Goal: Information Seeking & Learning: Learn about a topic

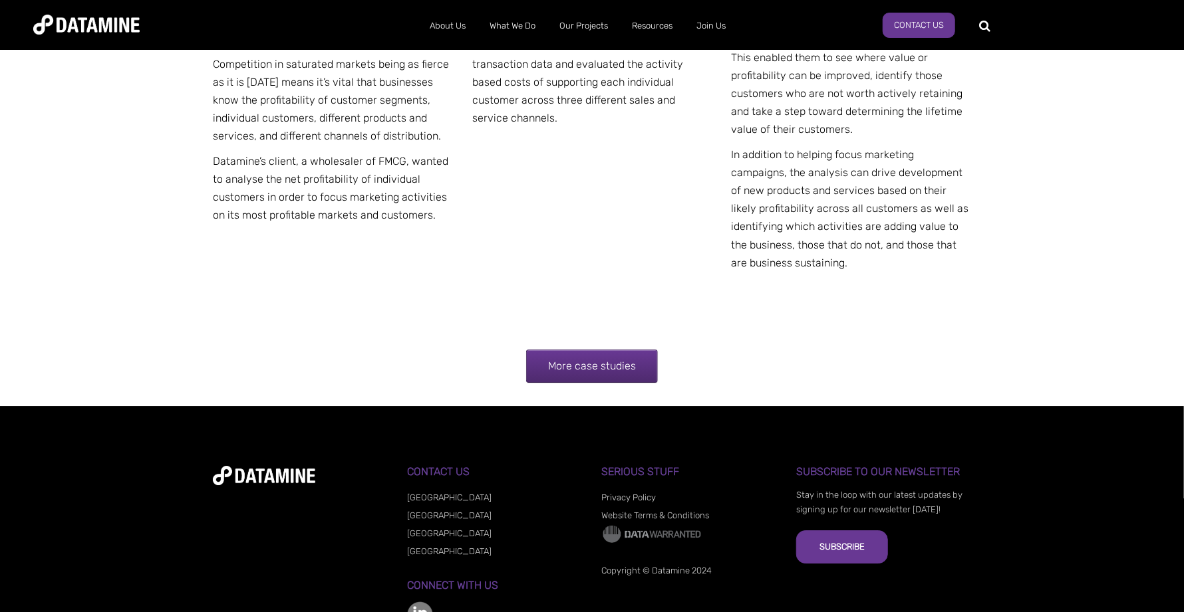
scroll to position [2618, 0]
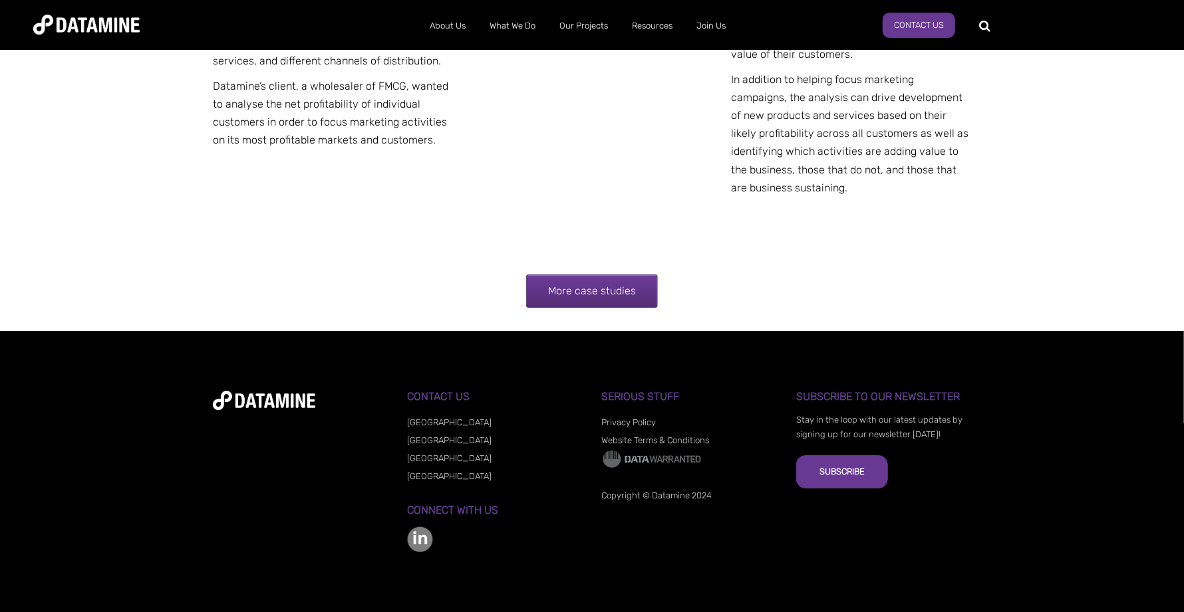
click at [636, 284] on link "More case studies" at bounding box center [592, 291] width 132 height 33
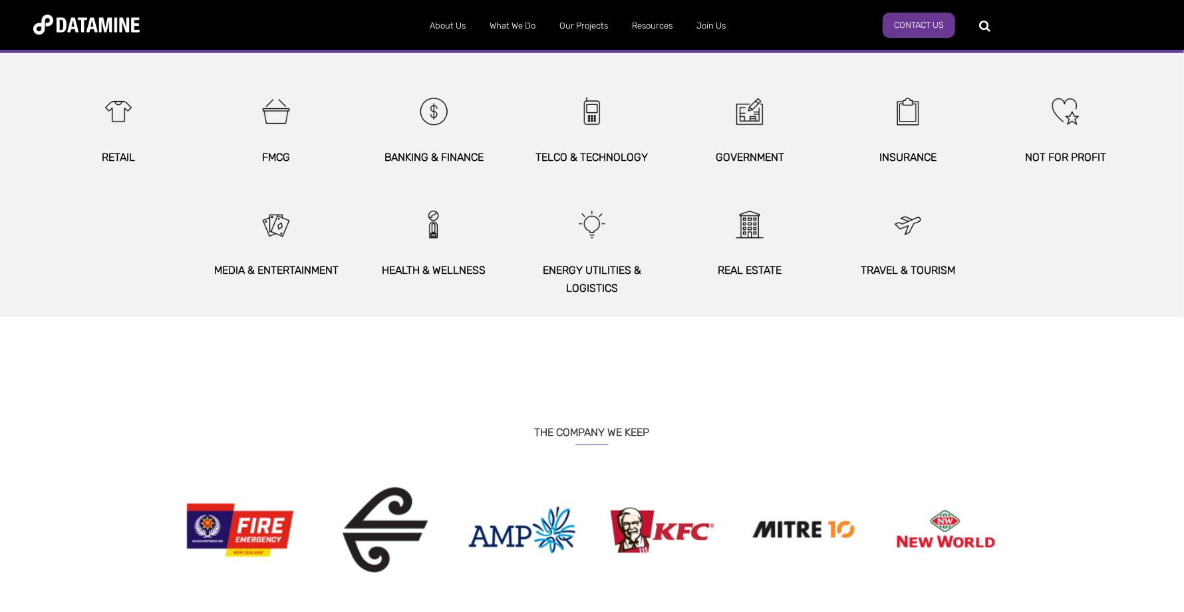
scroll to position [749, 0]
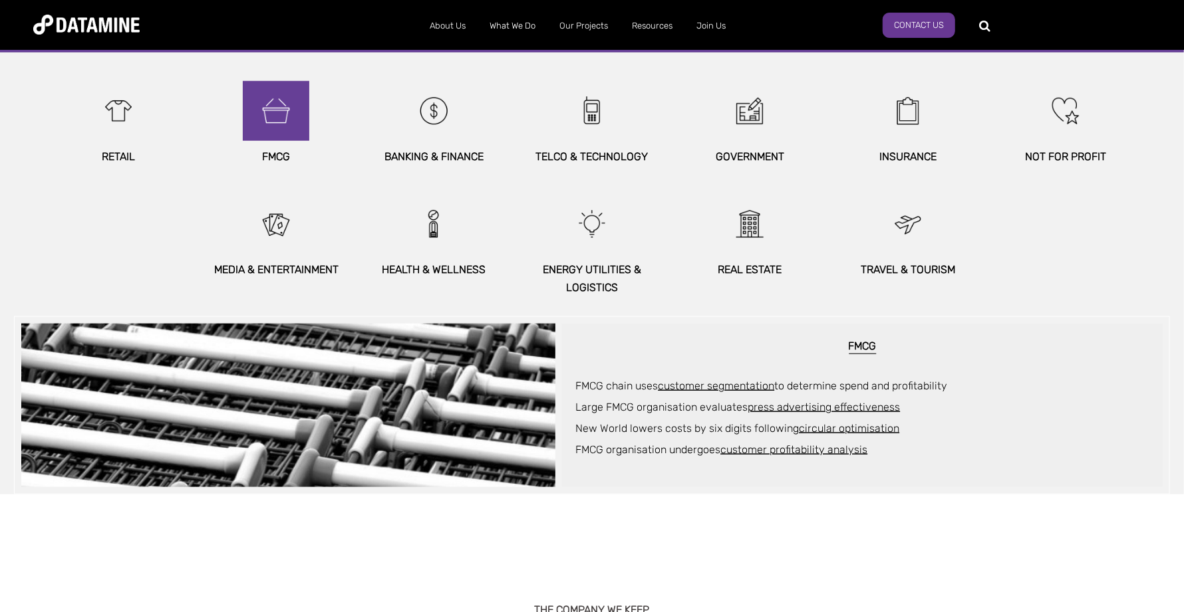
click at [274, 94] on img at bounding box center [275, 111] width 57 height 60
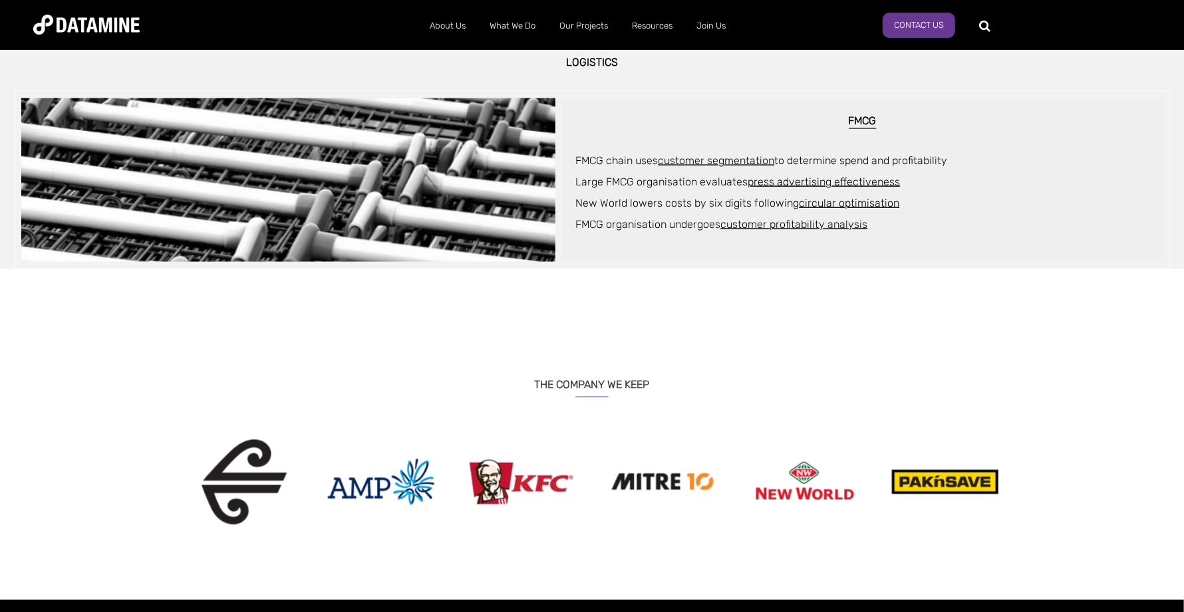
scroll to position [932, 0]
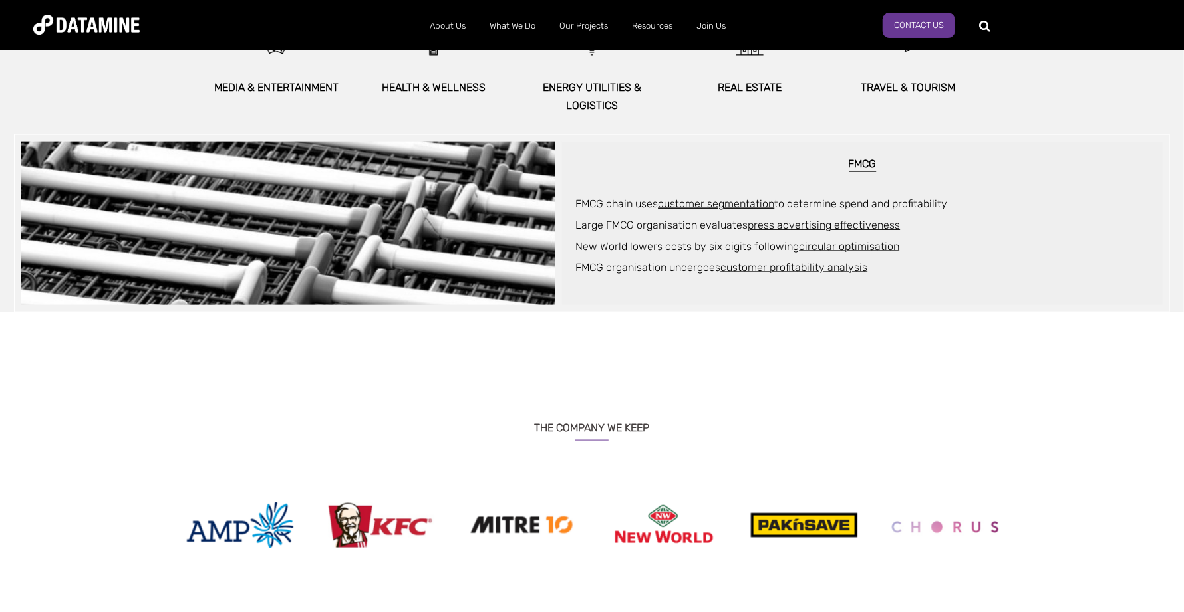
click at [855, 166] on h6 "FMCG" at bounding box center [862, 165] width 574 height 14
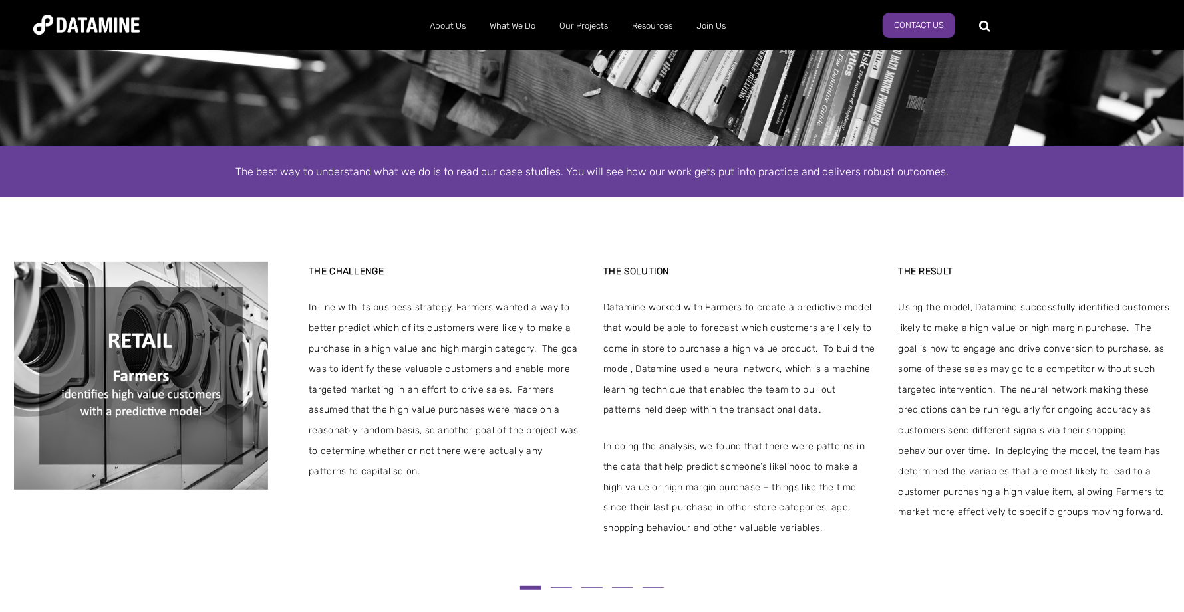
scroll to position [0, 0]
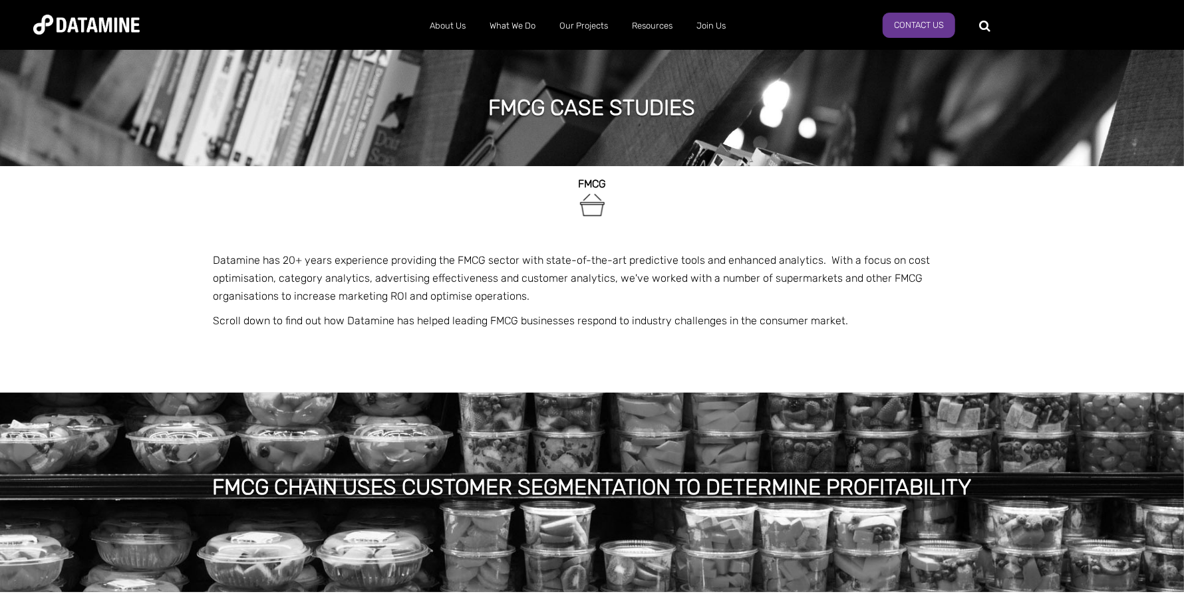
click at [211, 261] on div "FMCG Datamine has 20+ years experience providing the FMCG sector with state-of-…" at bounding box center [592, 279] width 778 height 227
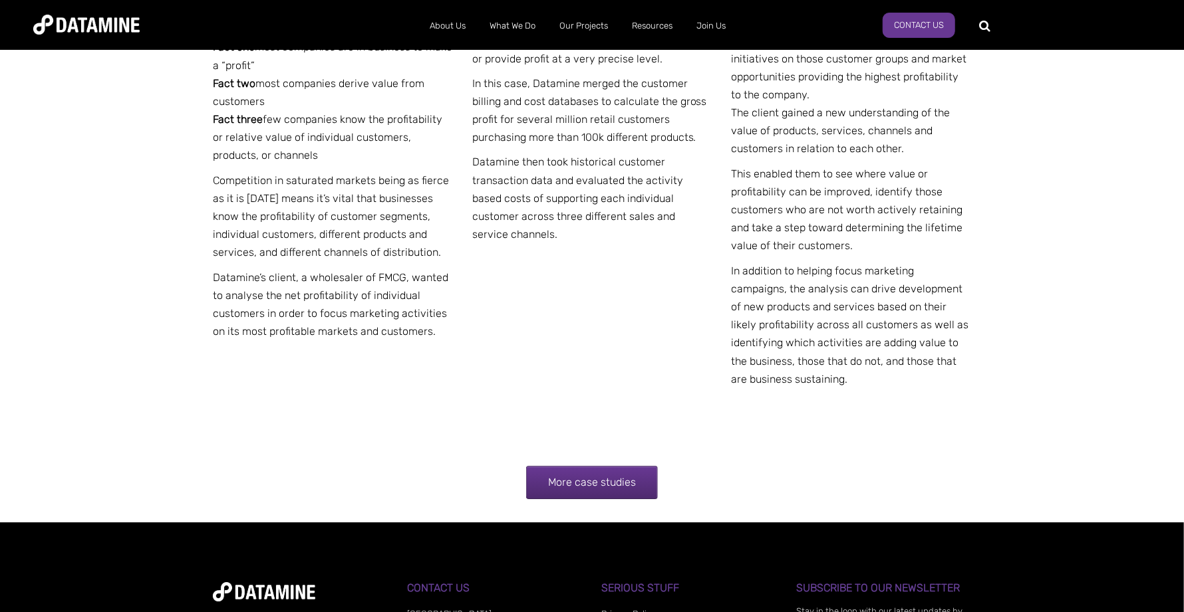
scroll to position [2618, 0]
